Goal: Task Accomplishment & Management: Manage account settings

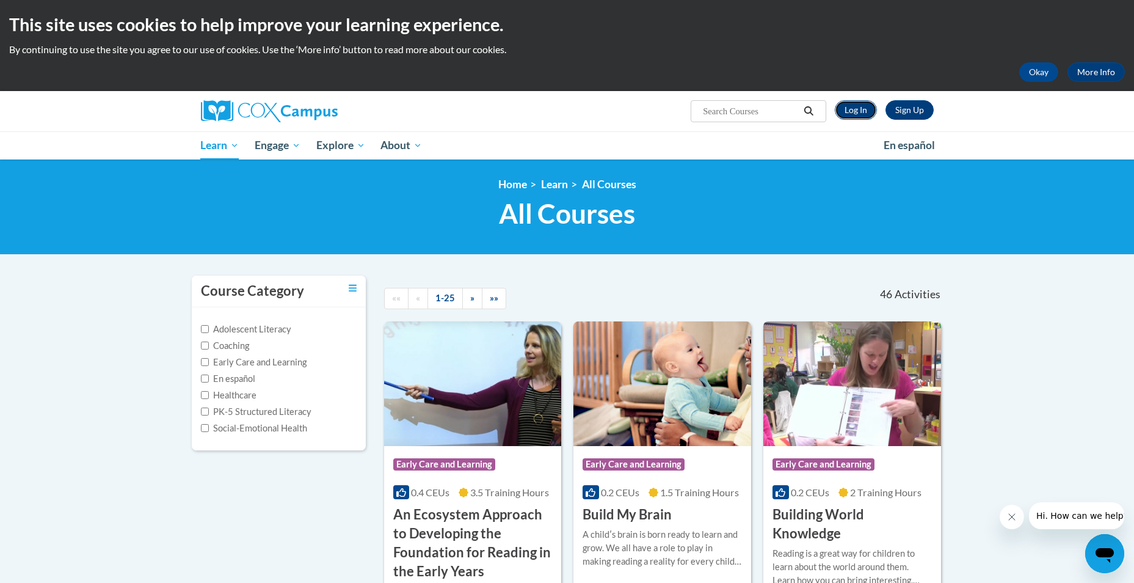
click at [862, 108] on link "Log In" at bounding box center [856, 110] width 42 height 20
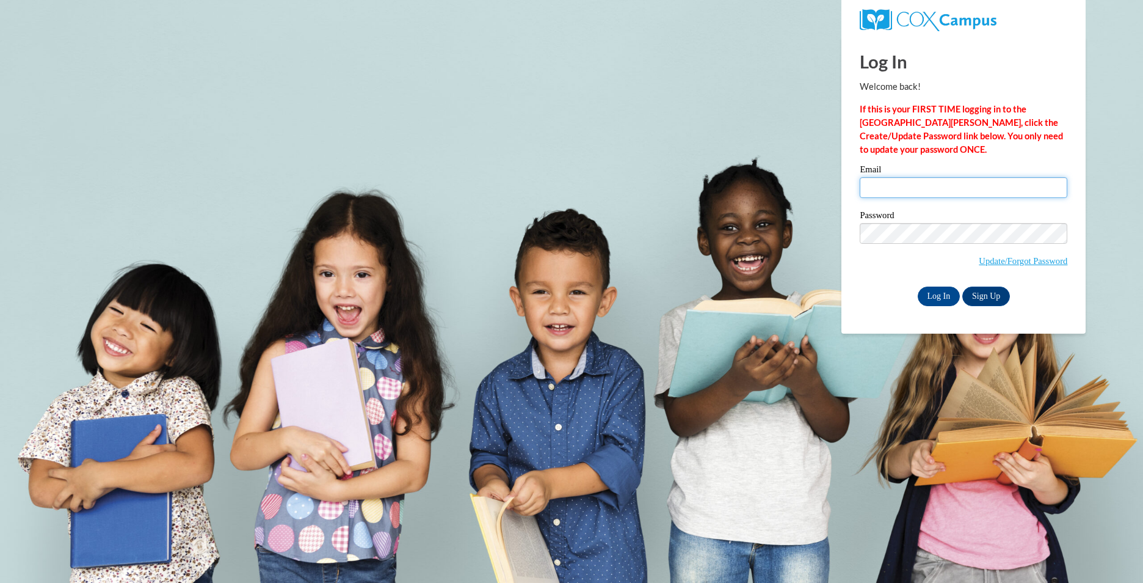
drag, startPoint x: 876, startPoint y: 179, endPoint x: 893, endPoint y: 185, distance: 18.2
click at [879, 181] on input "Email" at bounding box center [964, 187] width 208 height 21
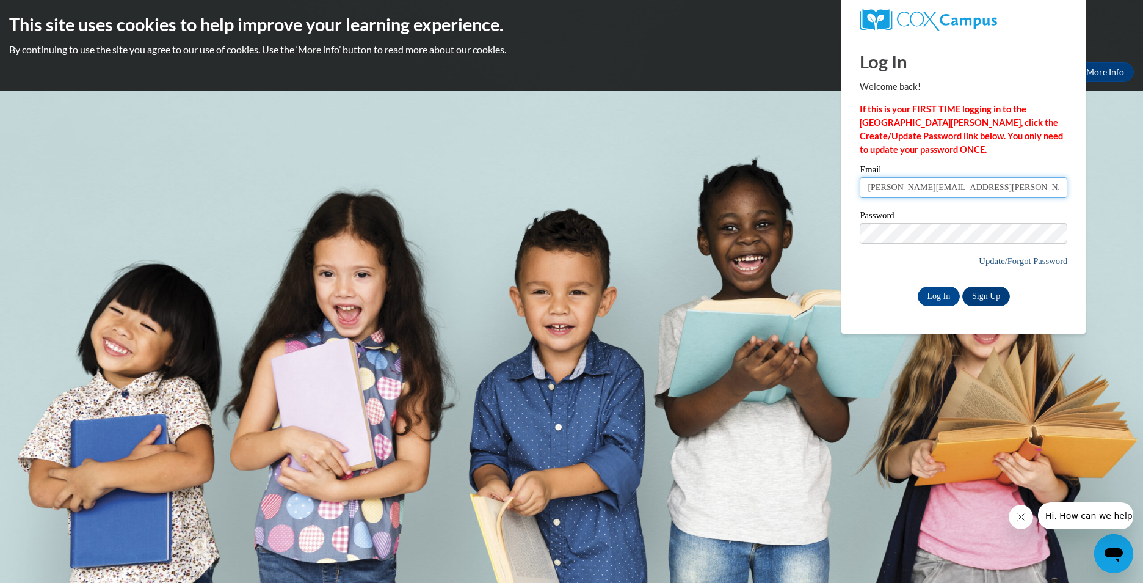
type input "cassandra.kelly@dph.ga.gov"
click at [938, 290] on input "Log In" at bounding box center [939, 296] width 43 height 20
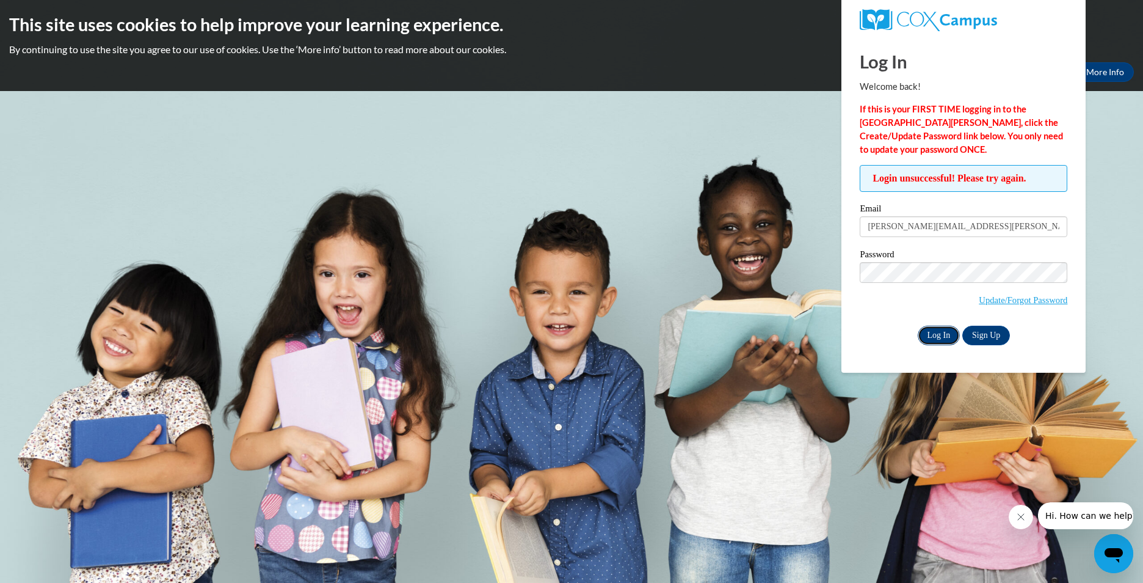
click at [930, 333] on input "Log In" at bounding box center [939, 336] width 43 height 20
click at [1021, 299] on link "Update/Forgot Password" at bounding box center [1023, 300] width 89 height 10
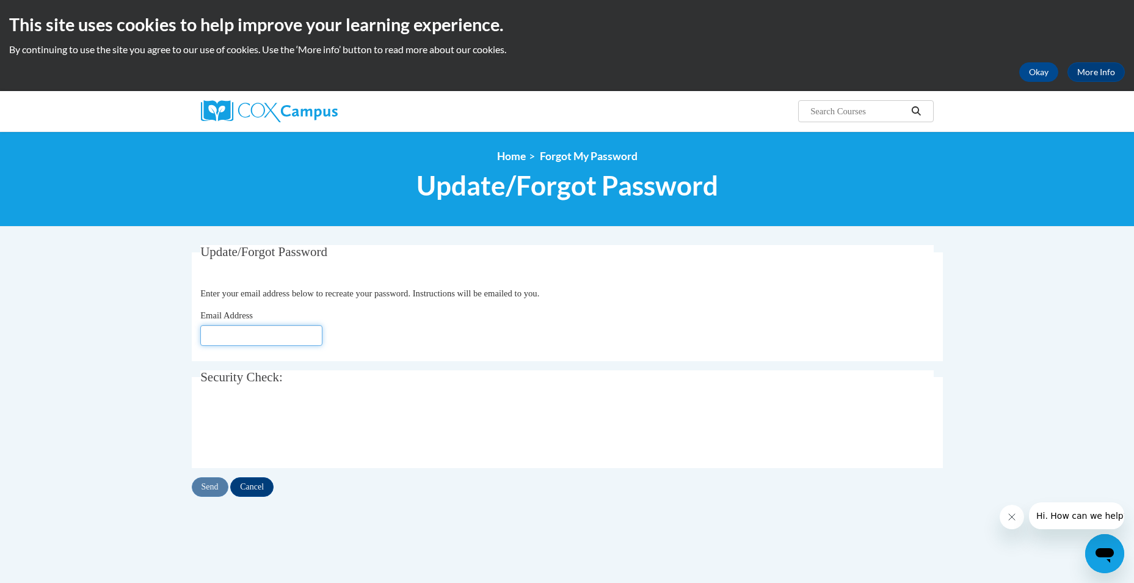
click at [279, 342] on input "Email Address" at bounding box center [261, 335] width 122 height 21
type input "[PERSON_NAME][EMAIL_ADDRESS][DOMAIN_NAME]"
click at [207, 482] on input "Send" at bounding box center [210, 487] width 37 height 20
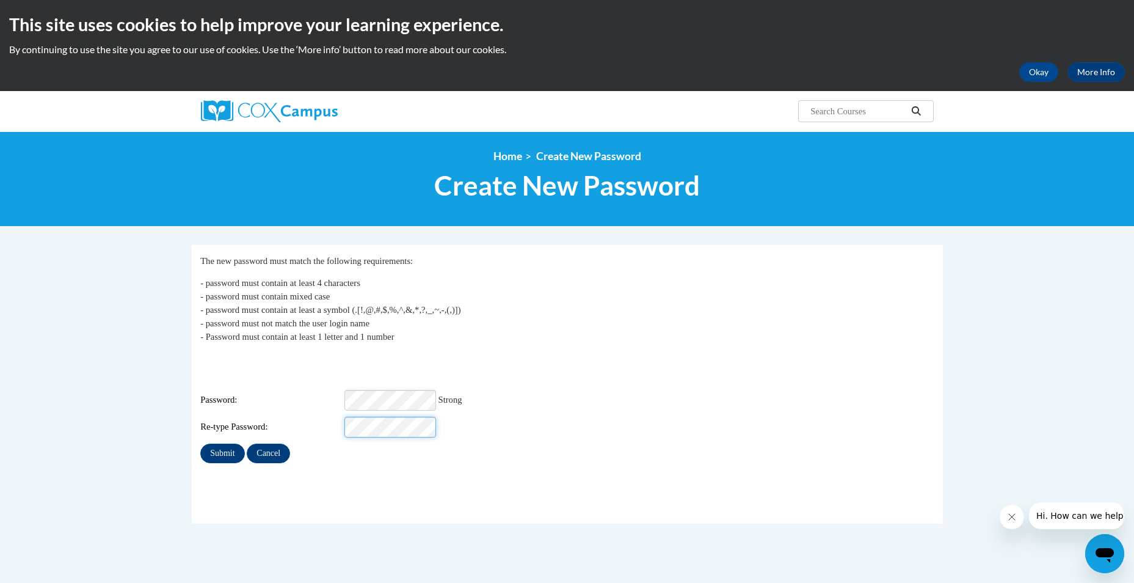
click at [200, 443] on input "Submit" at bounding box center [222, 453] width 44 height 20
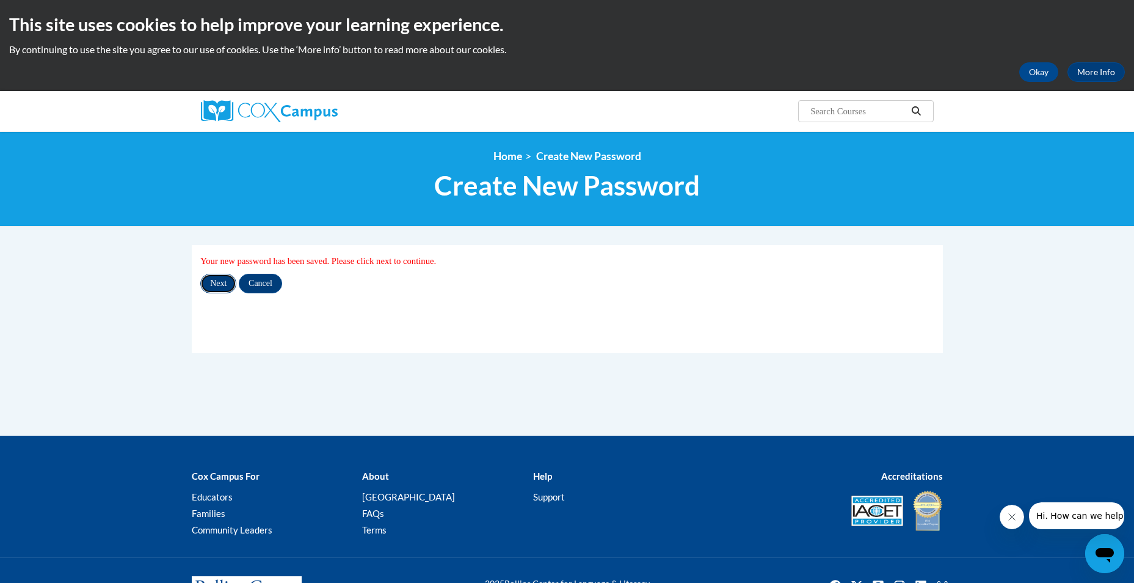
click at [220, 280] on input "Next" at bounding box center [218, 284] width 36 height 20
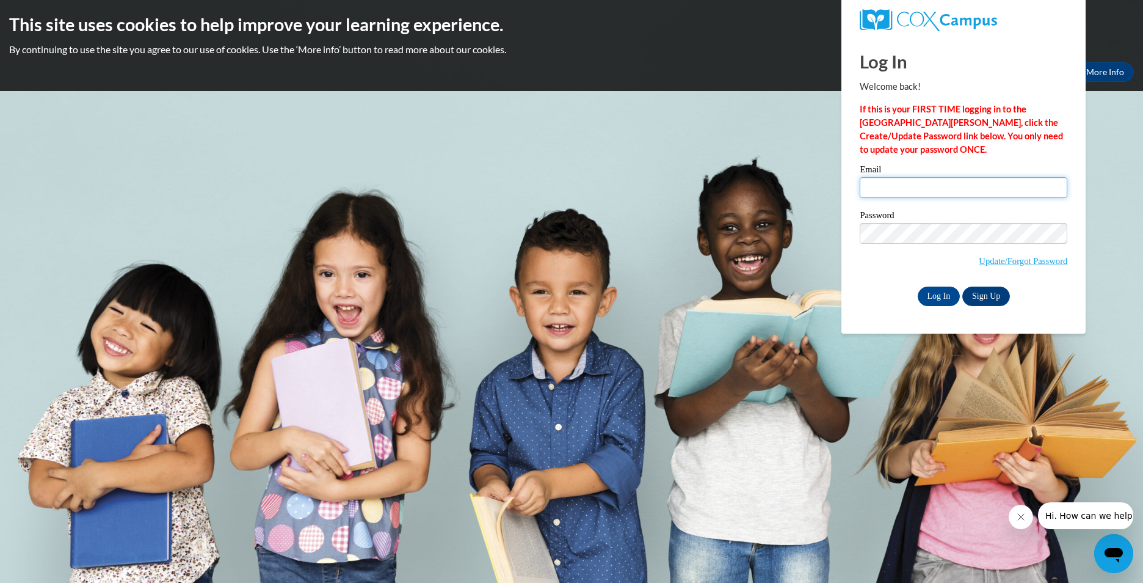
click at [958, 187] on input "Email" at bounding box center [964, 187] width 208 height 21
type input "[PERSON_NAME][EMAIL_ADDRESS][DOMAIN_NAME]"
click at [918, 286] on input "Log In" at bounding box center [939, 296] width 43 height 20
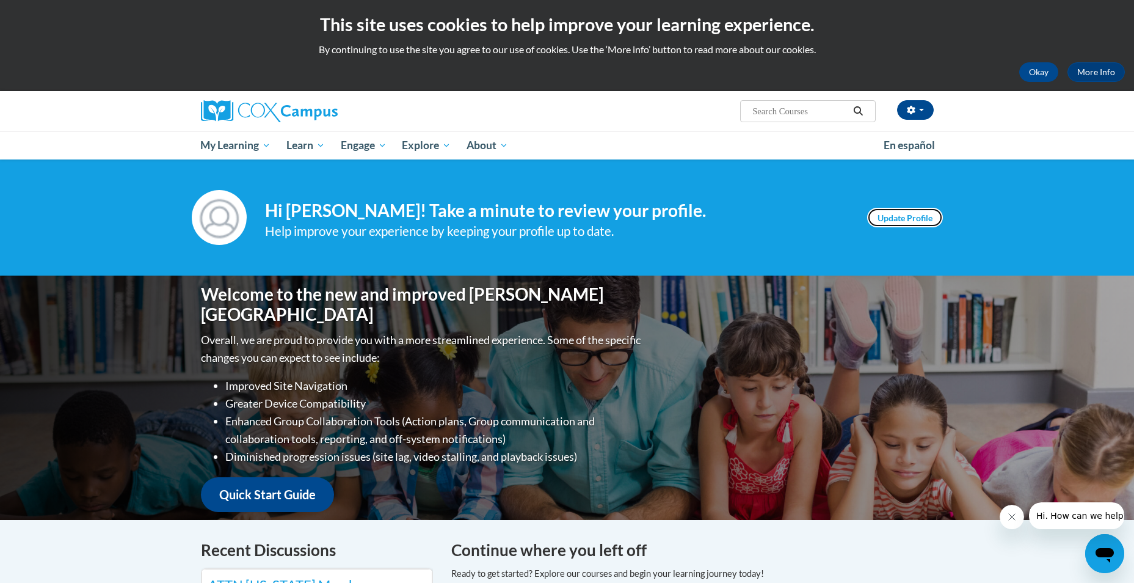
click at [913, 222] on link "Update Profile" at bounding box center [905, 218] width 76 height 20
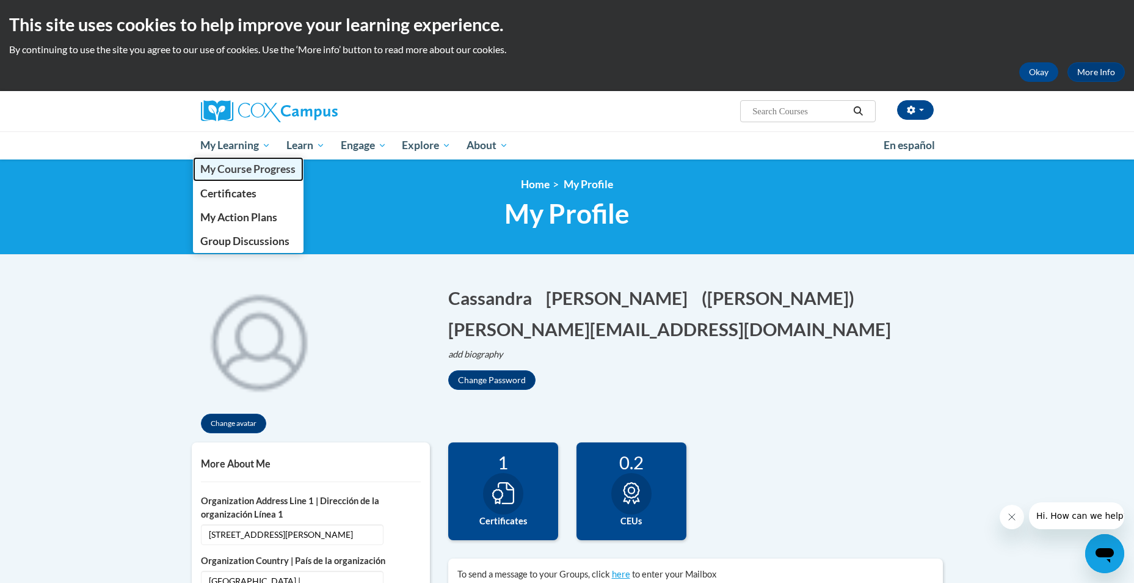
click at [250, 170] on span "My Course Progress" at bounding box center [247, 168] width 95 height 13
